Goal: Register for event/course

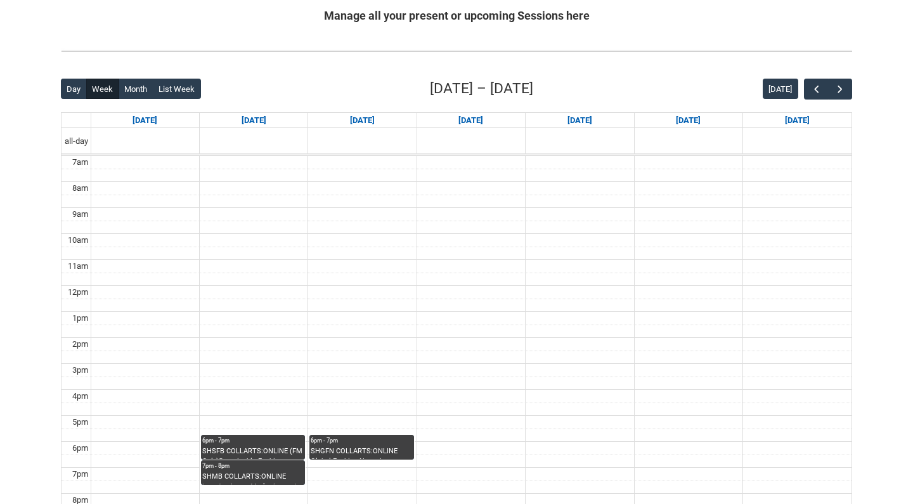
scroll to position [259, 0]
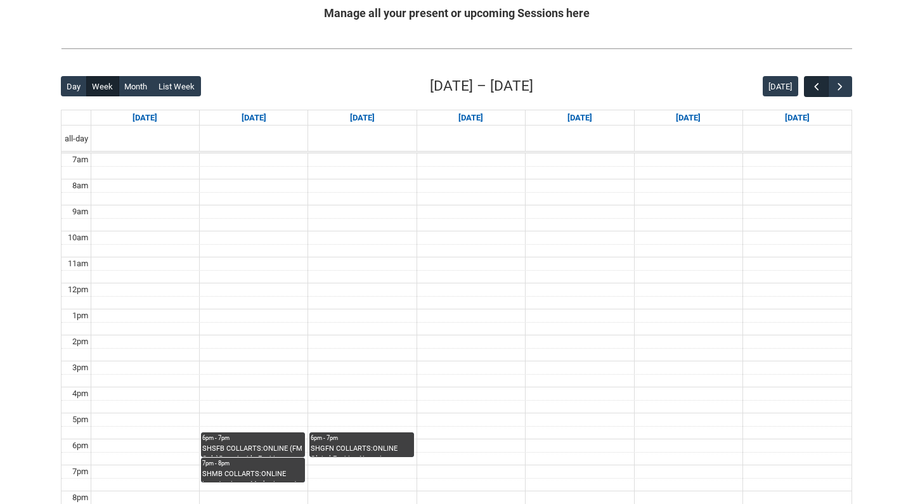
click at [814, 82] on span "button" at bounding box center [817, 87] width 13 height 13
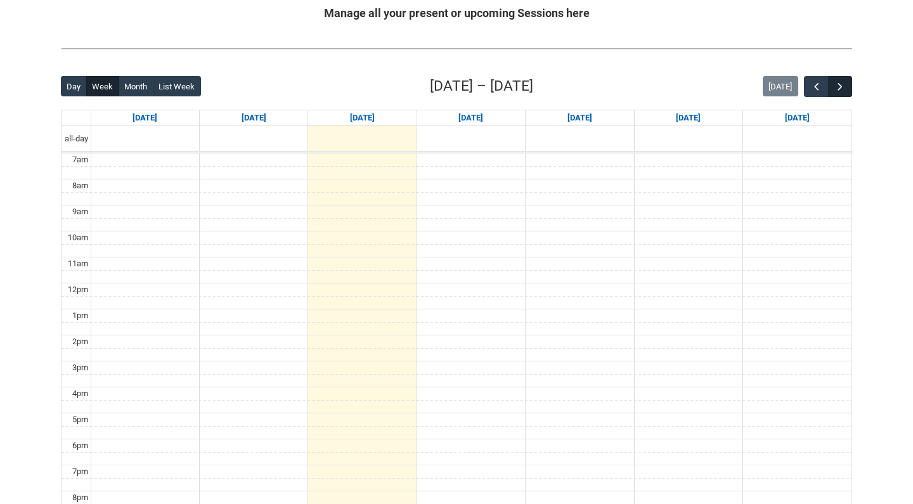
click at [844, 84] on span "button" at bounding box center [840, 87] width 13 height 13
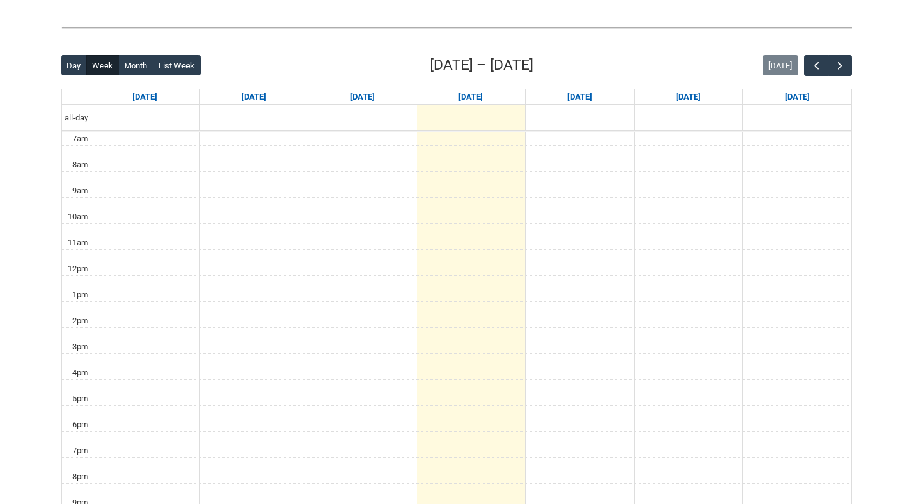
scroll to position [285, 0]
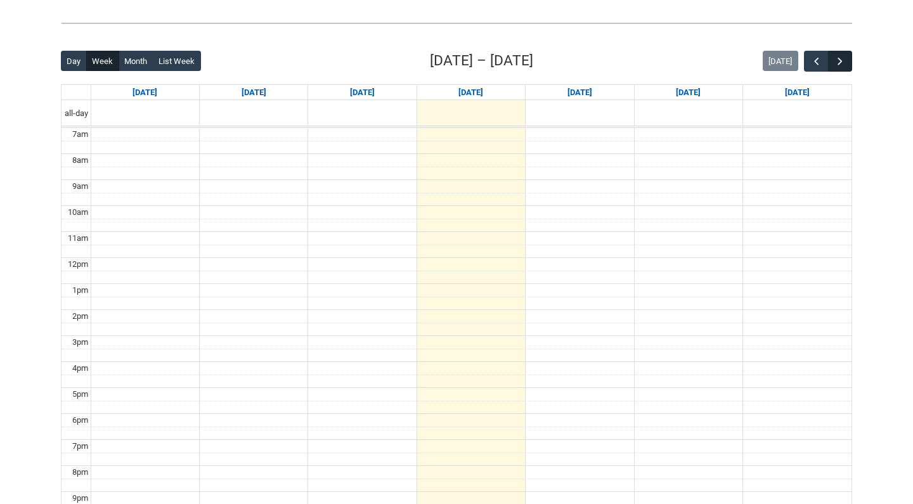
click at [849, 53] on button "button" at bounding box center [840, 61] width 24 height 21
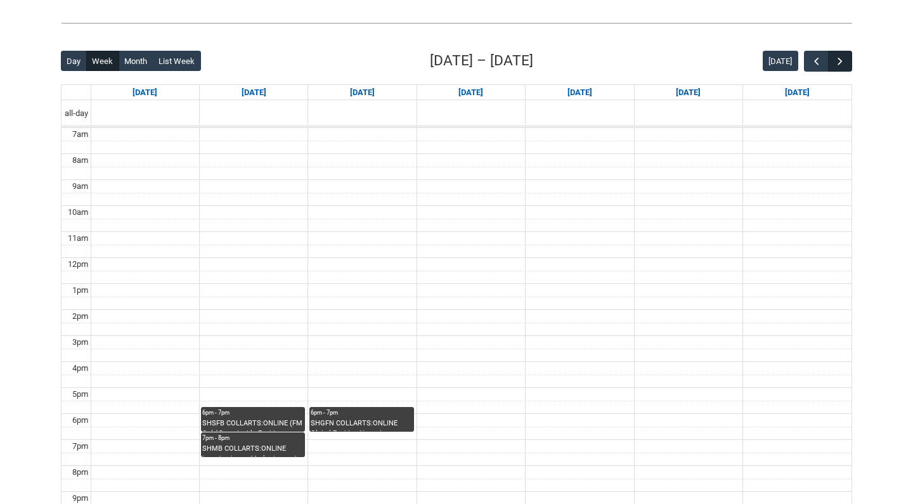
click at [849, 53] on button "button" at bounding box center [840, 61] width 24 height 21
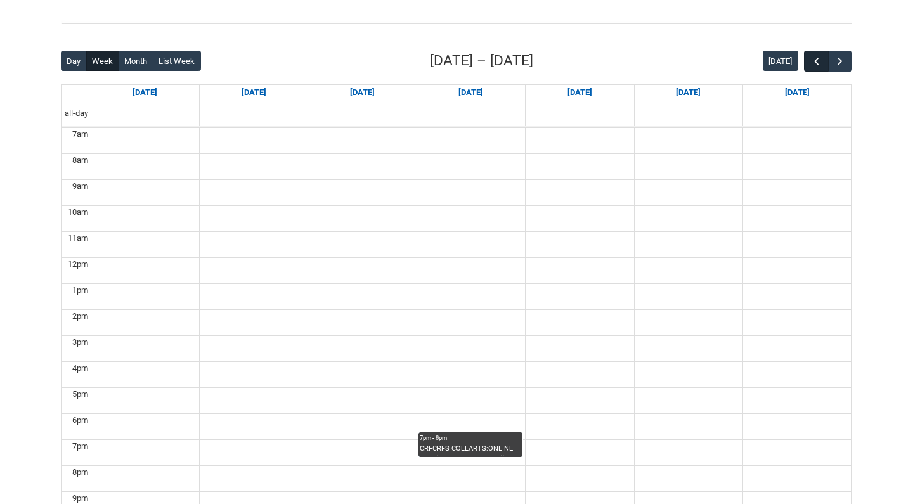
click at [812, 63] on span "button" at bounding box center [817, 61] width 13 height 13
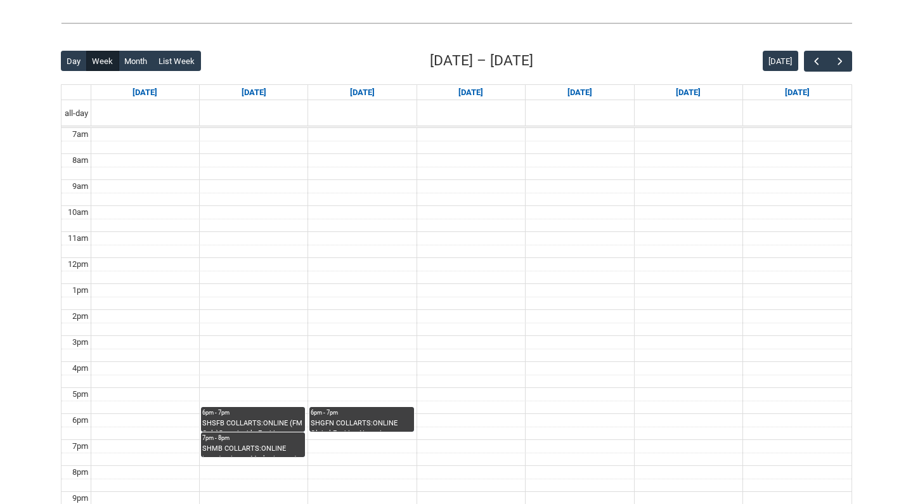
click at [285, 421] on div "SHSFB COLLARTS:ONLINE (FM Only)Sustainable Fashion Business STAGE 1 | Online | …" at bounding box center [252, 425] width 101 height 13
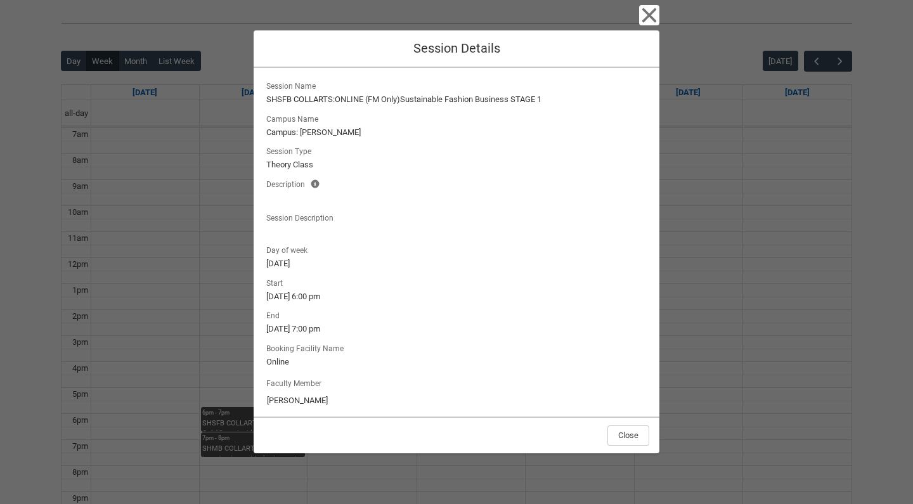
scroll to position [0, 0]
click at [613, 436] on button "Close" at bounding box center [629, 436] width 42 height 20
